Goal: Check status: Check status

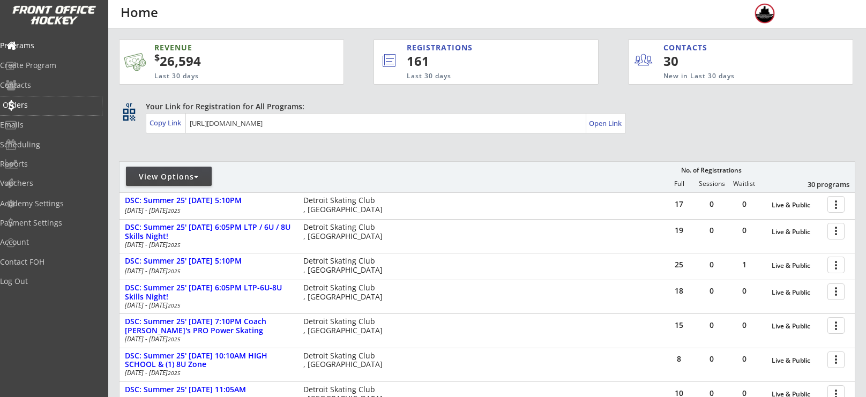
click at [47, 110] on div "Orders" at bounding box center [51, 105] width 102 height 19
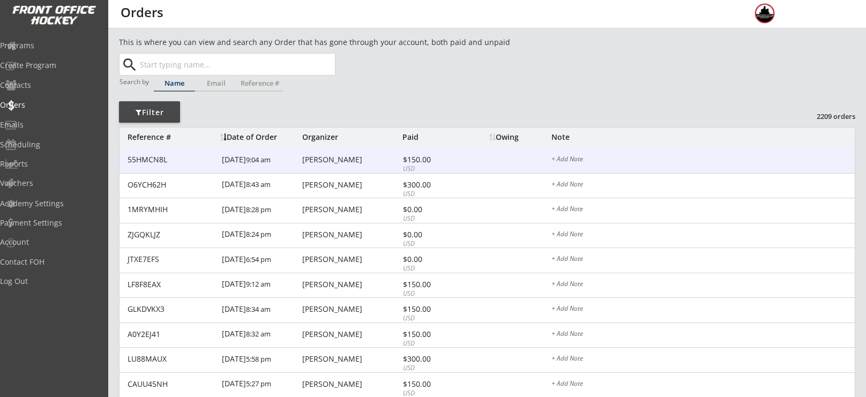
click at [363, 154] on div "55HMCN8L [DATE] 9:04 am [PERSON_NAME] $150.00 USD + Add Note" at bounding box center [487, 160] width 735 height 25
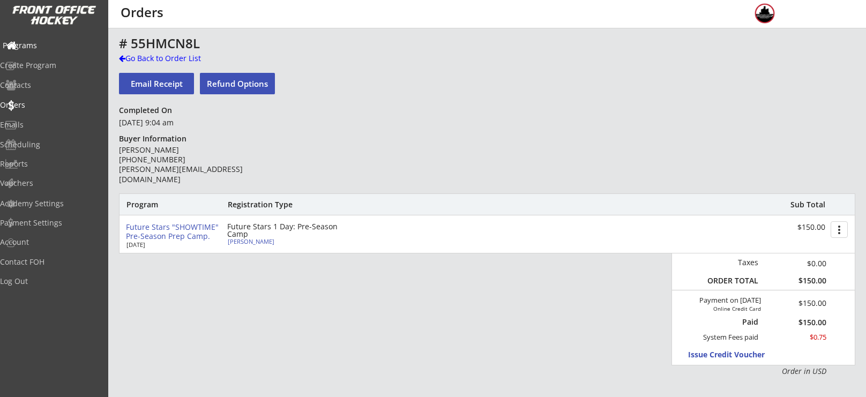
click at [36, 49] on div "Programs" at bounding box center [51, 46] width 96 height 8
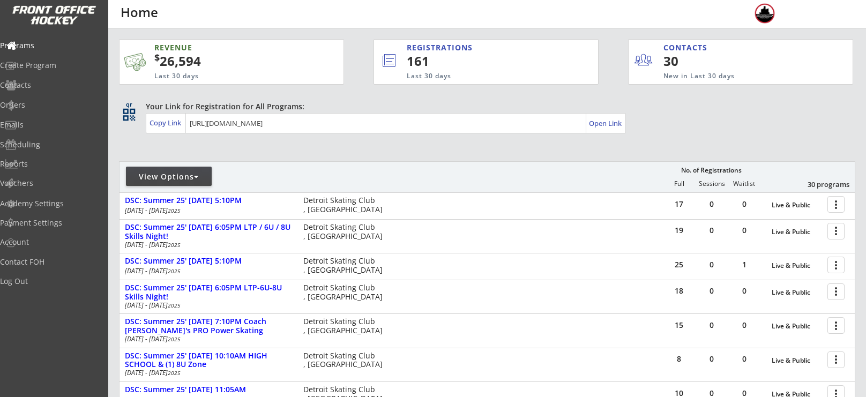
click at [168, 171] on div "View Options" at bounding box center [169, 176] width 86 height 11
select select ""Upcoming Programs""
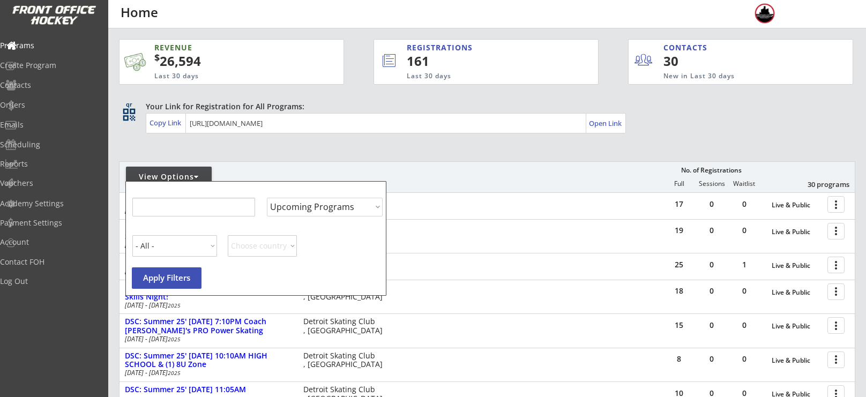
select select ""Upcoming Programs""
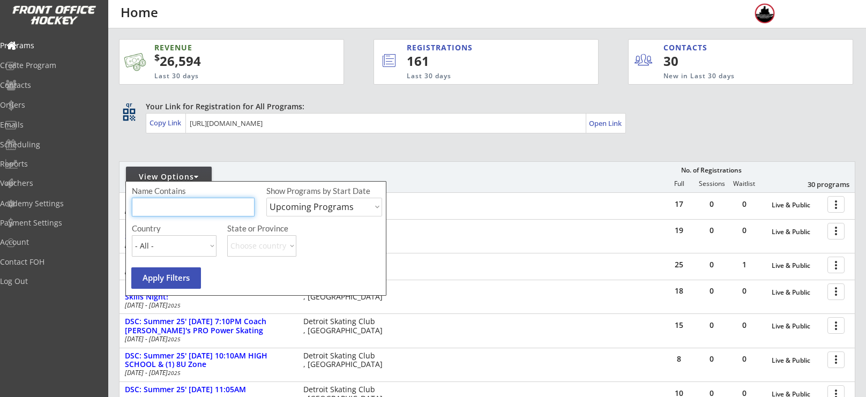
click at [185, 205] on input "input" at bounding box center [193, 207] width 123 height 19
type input "a"
type input "z"
type input "camp"
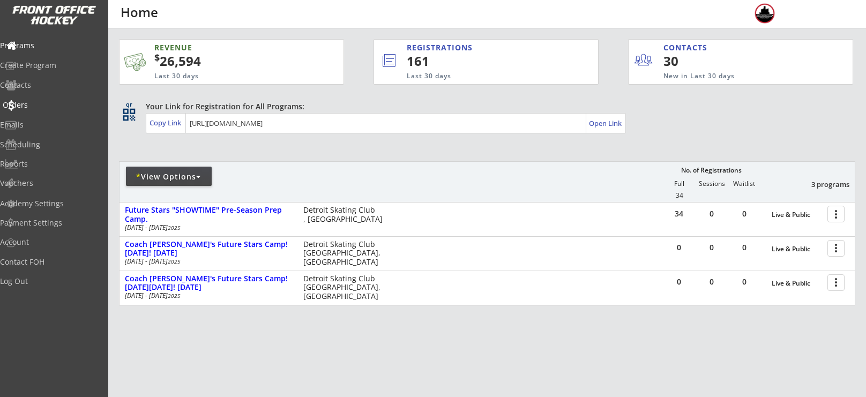
click at [49, 103] on div "Orders" at bounding box center [51, 105] width 96 height 8
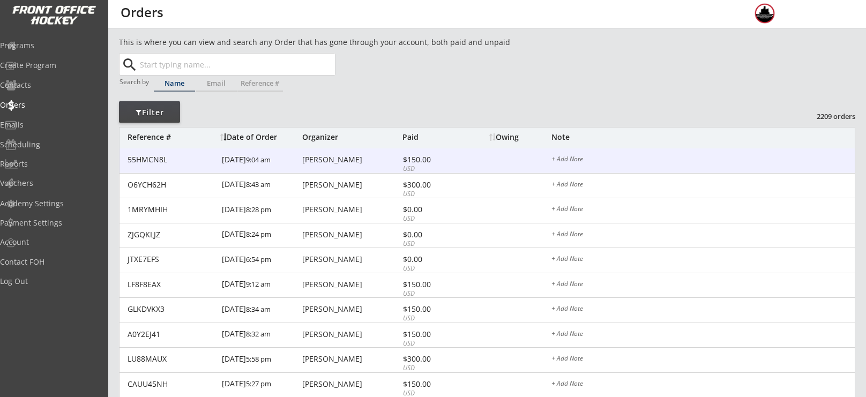
click at [307, 163] on div "[PERSON_NAME]" at bounding box center [351, 160] width 98 height 8
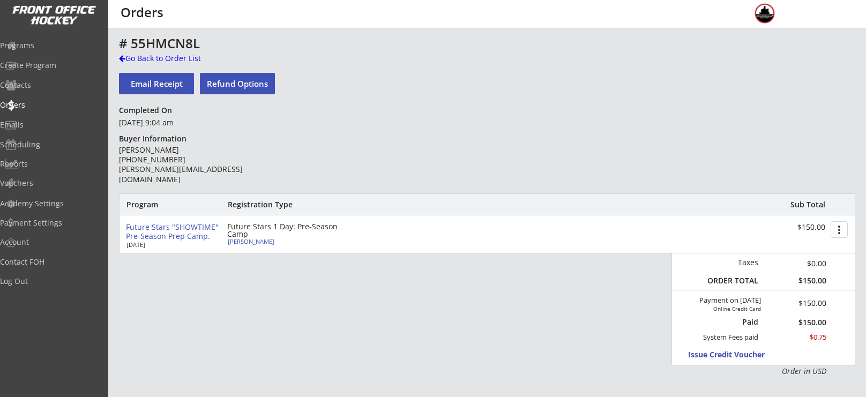
click at [250, 241] on div "[PERSON_NAME]" at bounding box center [288, 241] width 120 height 6
select select ""Youth L/XL""
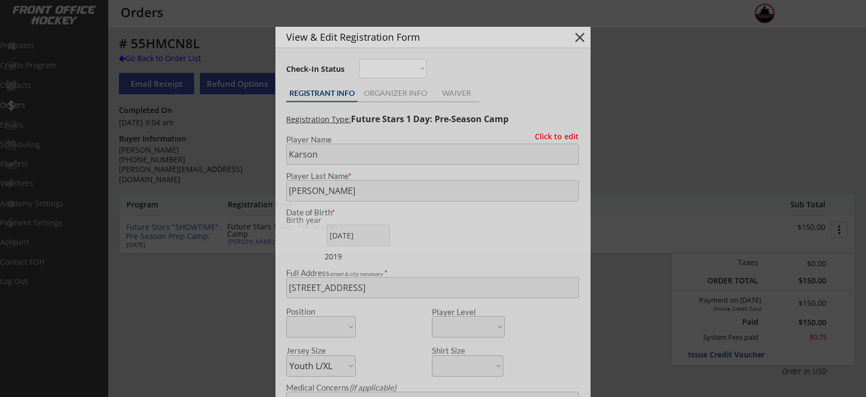
type input "2019"
type input "[PERSON_NAME] Park Lasers"
